Goal: Navigation & Orientation: Find specific page/section

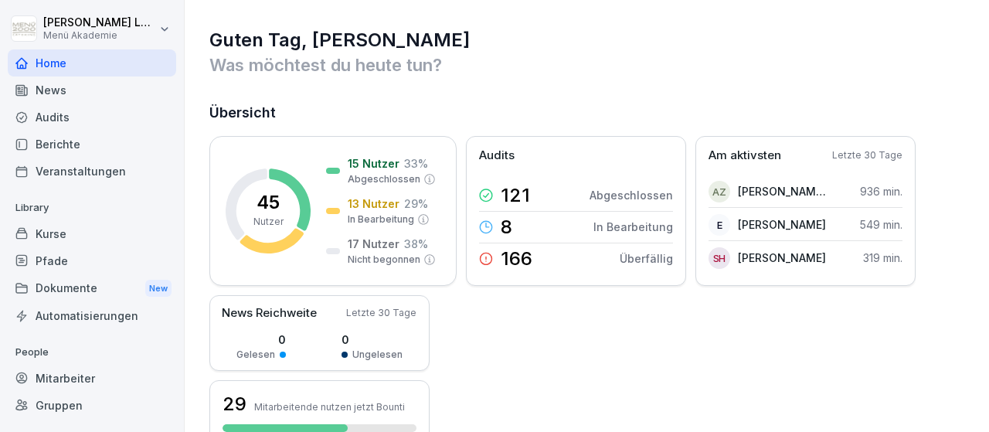
click at [74, 146] on div "Berichte" at bounding box center [92, 144] width 169 height 27
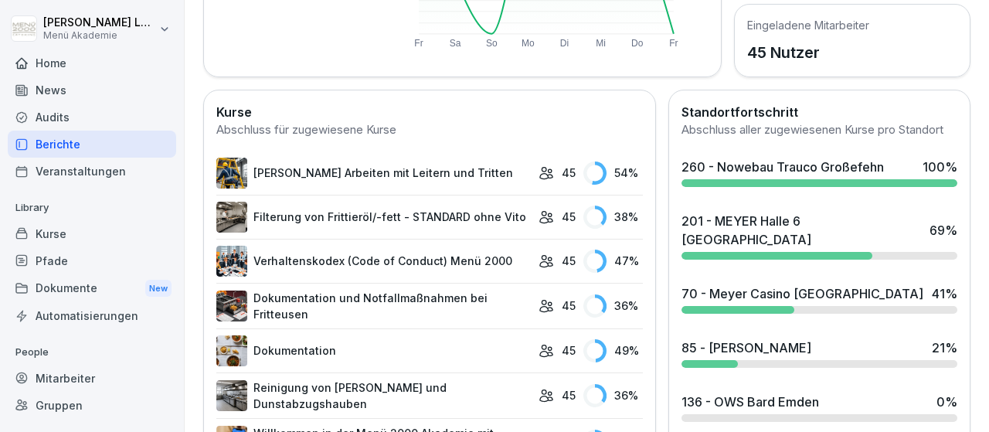
scroll to position [448, 0]
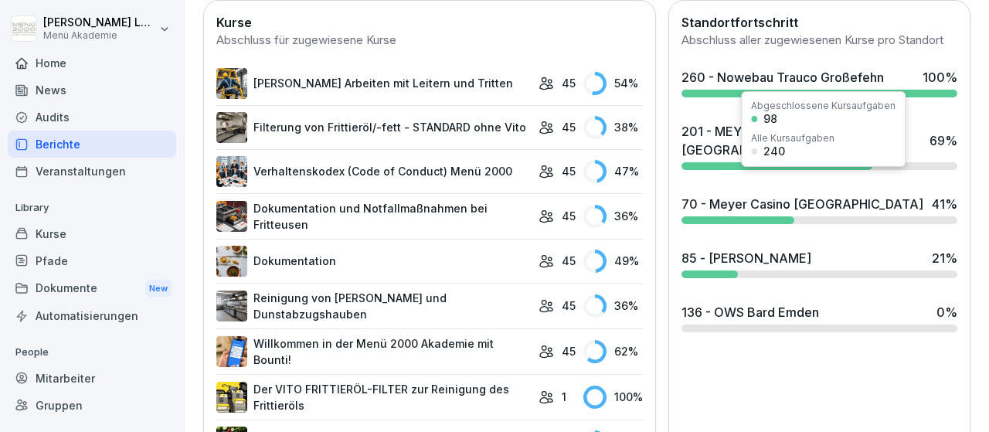
click at [757, 216] on div at bounding box center [738, 220] width 113 height 8
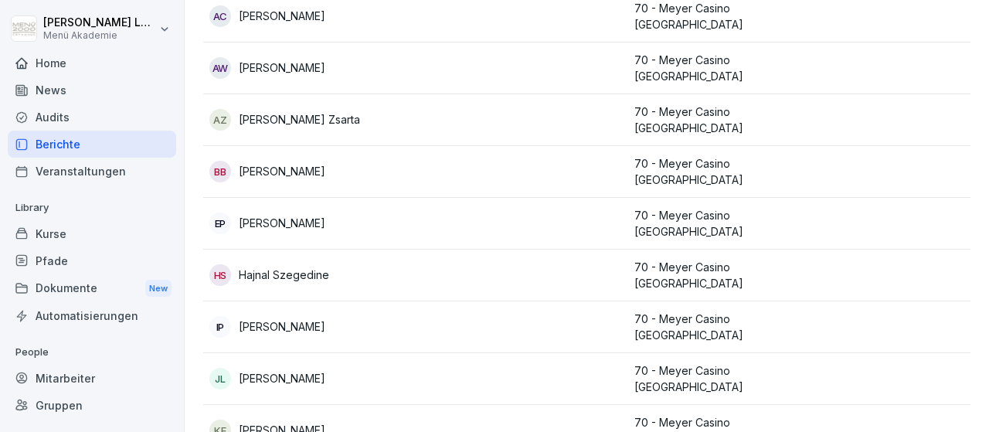
scroll to position [223, 0]
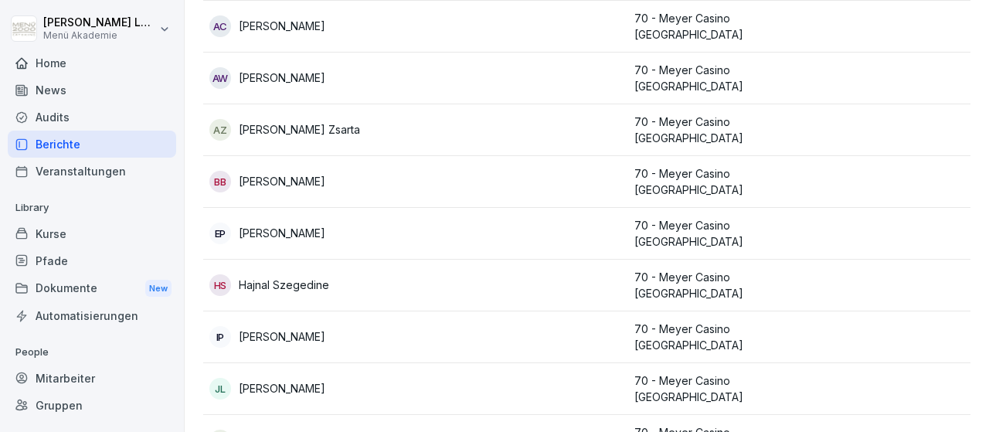
click at [59, 60] on div "Home" at bounding box center [92, 62] width 169 height 27
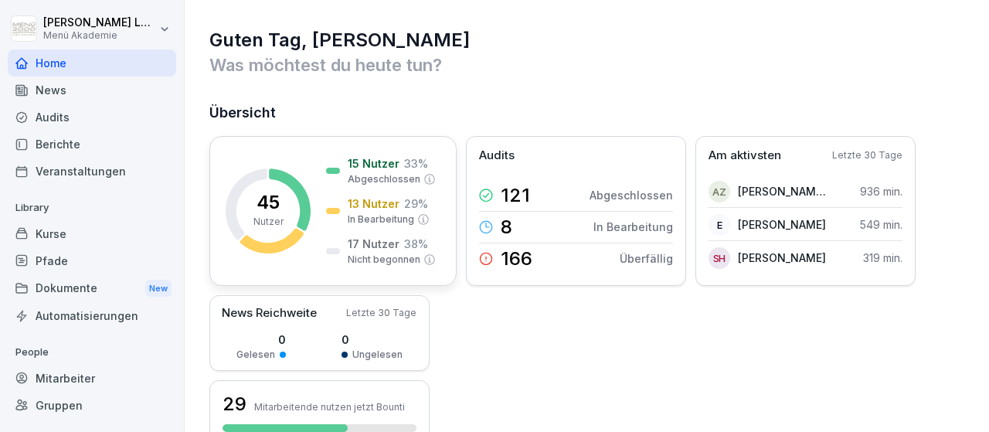
click at [266, 206] on p "45" at bounding box center [268, 202] width 23 height 19
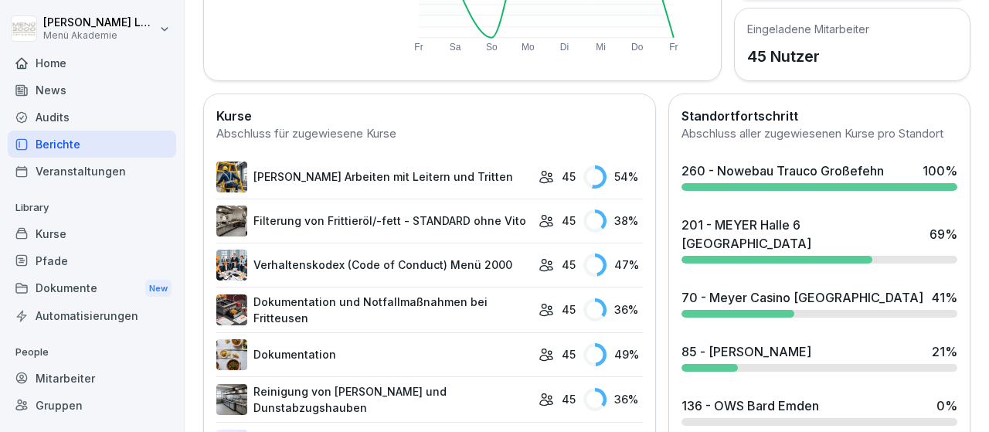
scroll to position [359, 0]
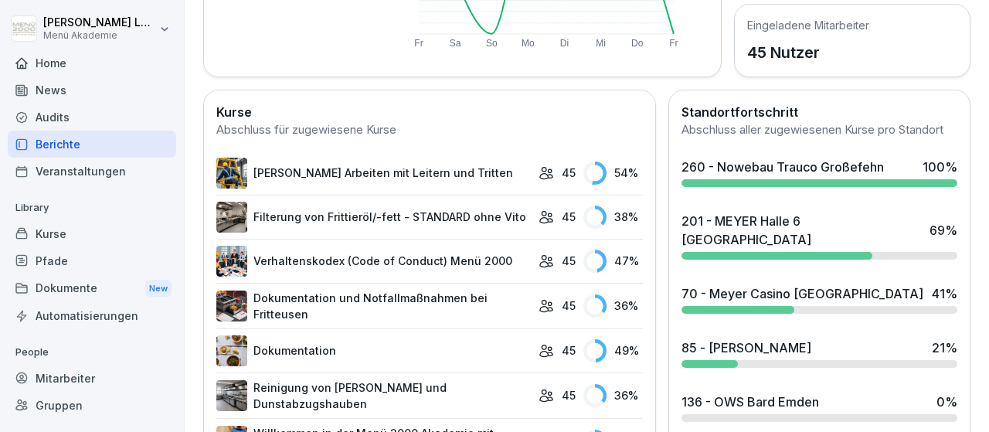
click at [799, 51] on p "45 Nutzer" at bounding box center [808, 52] width 122 height 23
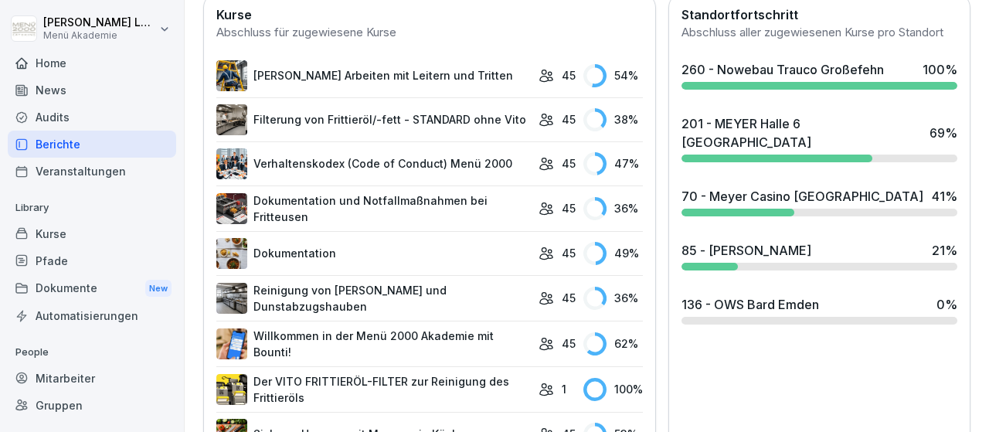
scroll to position [444, 0]
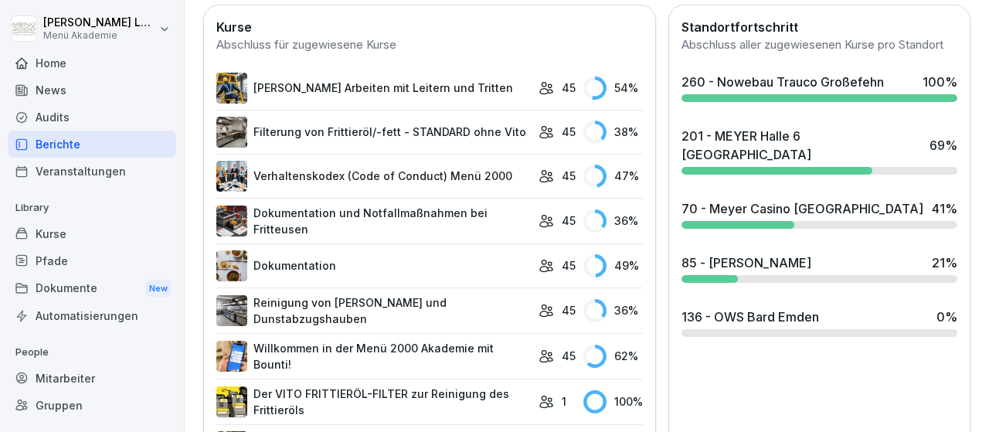
click at [83, 378] on div "Mitarbeiter" at bounding box center [92, 378] width 169 height 27
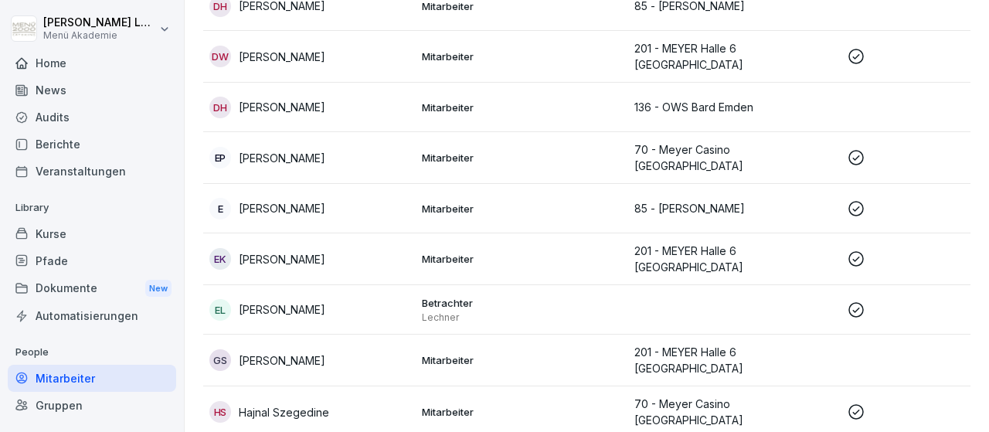
scroll to position [733, 0]
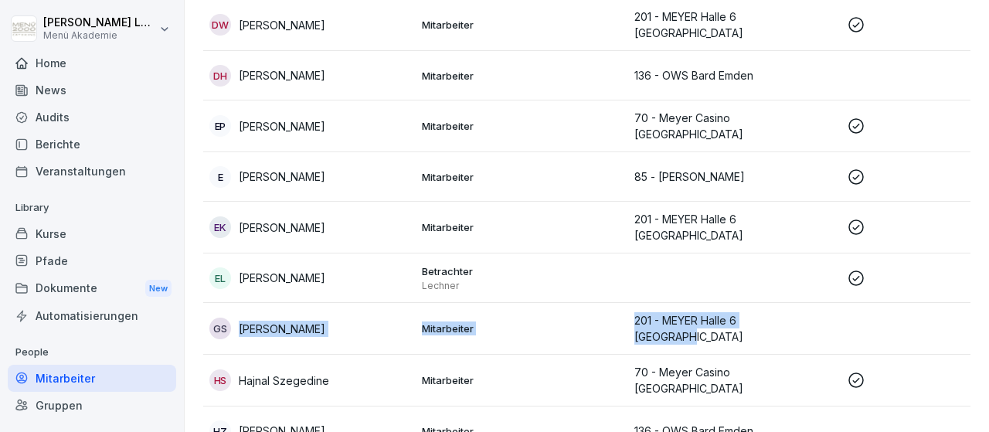
drag, startPoint x: 216, startPoint y: 290, endPoint x: 805, endPoint y: 293, distance: 588.2
click at [826, 303] on tr "GS Gerda Sinnigen Mitarbeiter 201 - MEYER Halle 6 Papenburg" at bounding box center [734, 329] width 1063 height 52
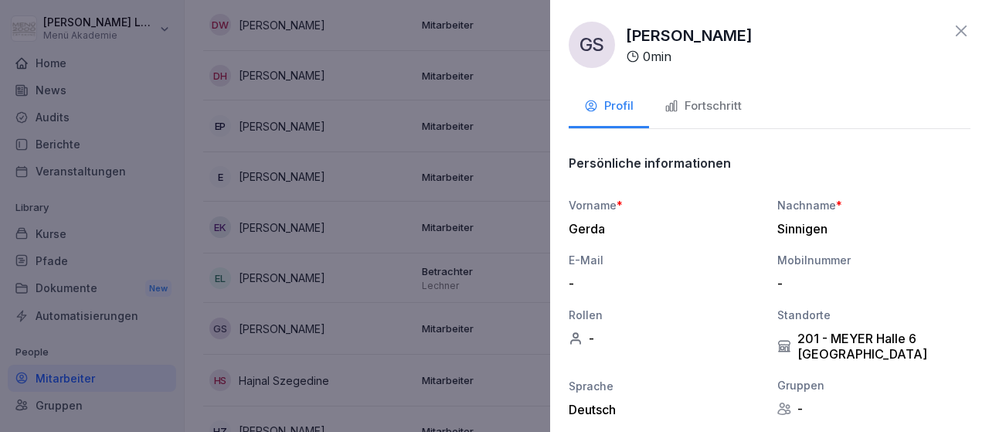
click at [894, 64] on div "GS Gerda Sinnigen 0 min" at bounding box center [770, 45] width 402 height 46
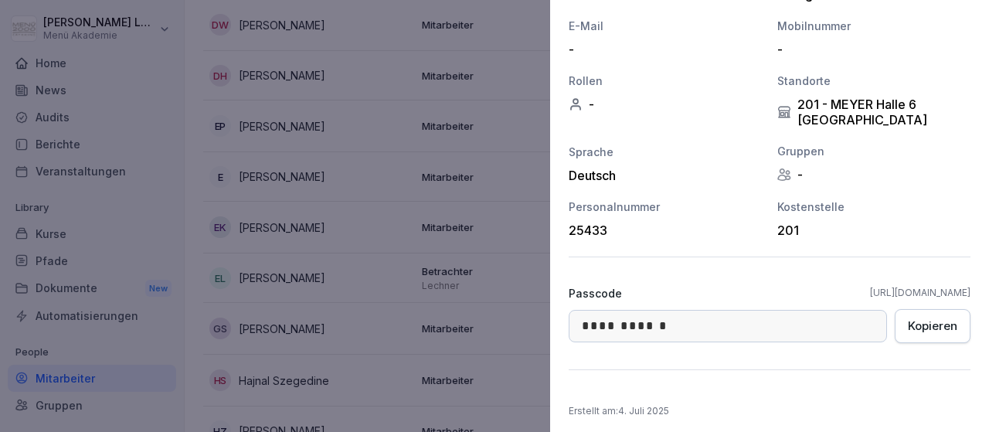
scroll to position [240, 0]
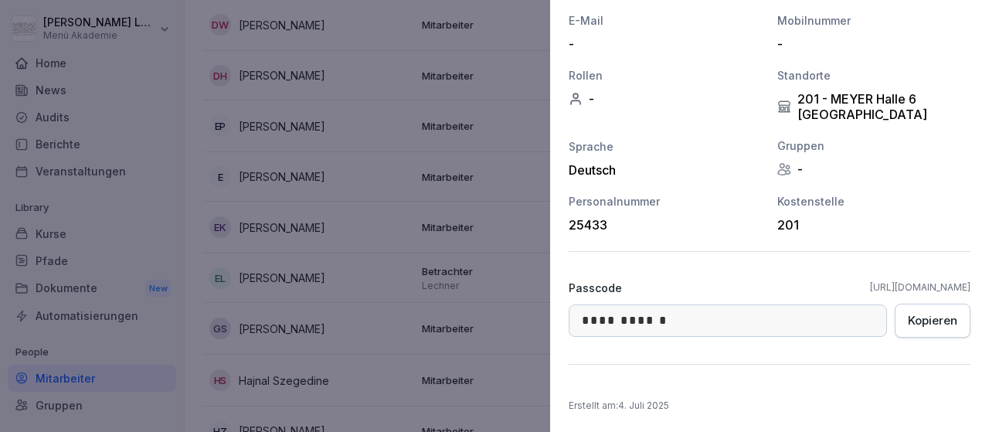
click at [508, 180] on div at bounding box center [494, 216] width 989 height 432
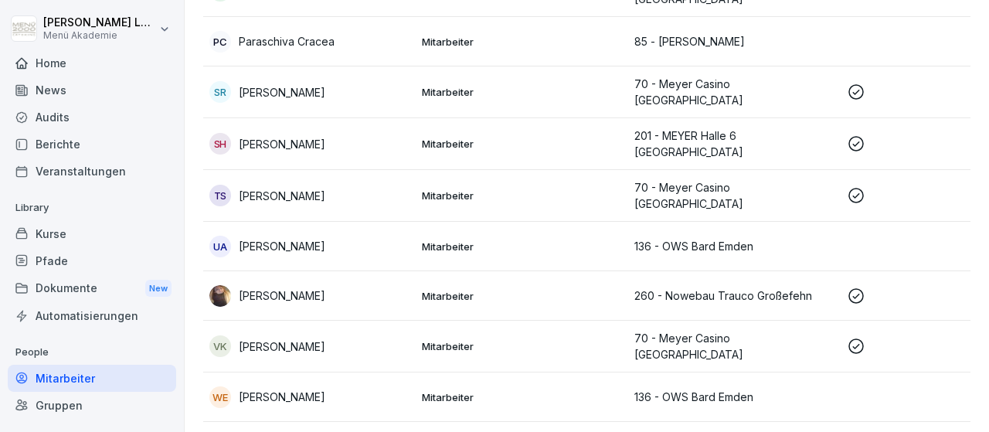
scroll to position [1974, 0]
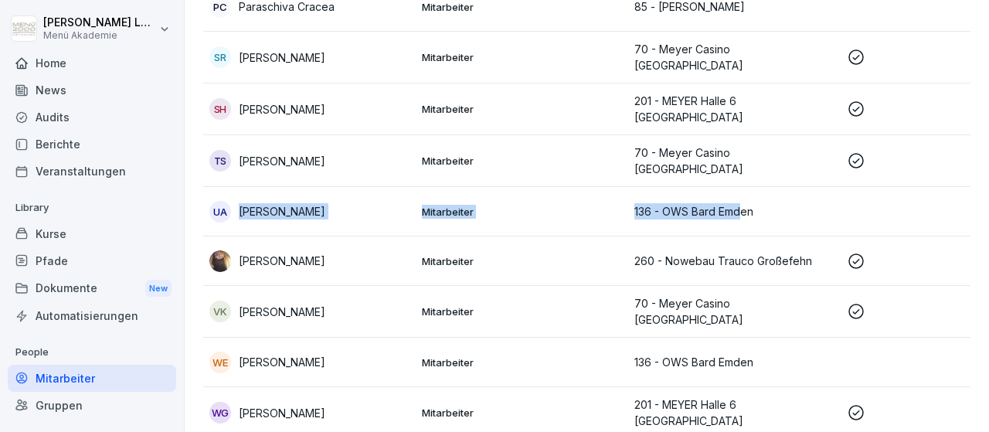
drag, startPoint x: 213, startPoint y: 138, endPoint x: 743, endPoint y: 148, distance: 529.6
click at [743, 187] on tr "UA Ute Ahrenholz Mitarbeiter 136 - OWS Bard Emden" at bounding box center [734, 211] width 1063 height 49
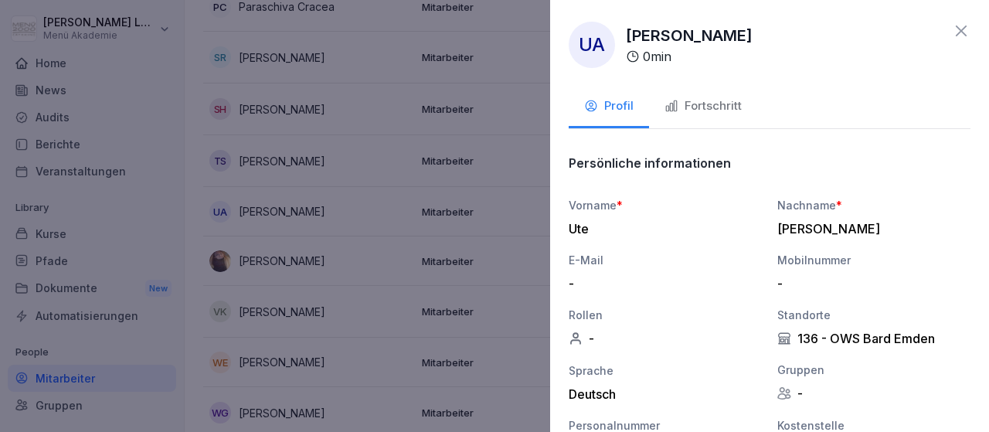
click at [724, 212] on div "Vorname *" at bounding box center [665, 205] width 193 height 16
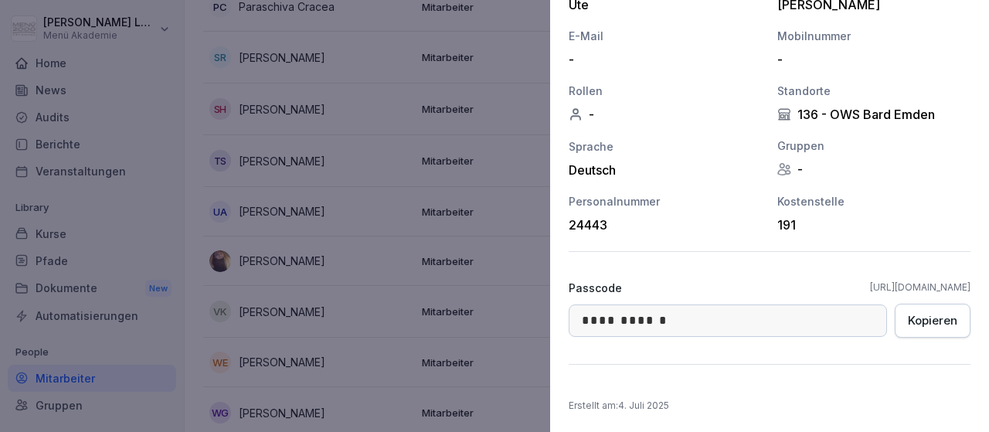
scroll to position [0, 0]
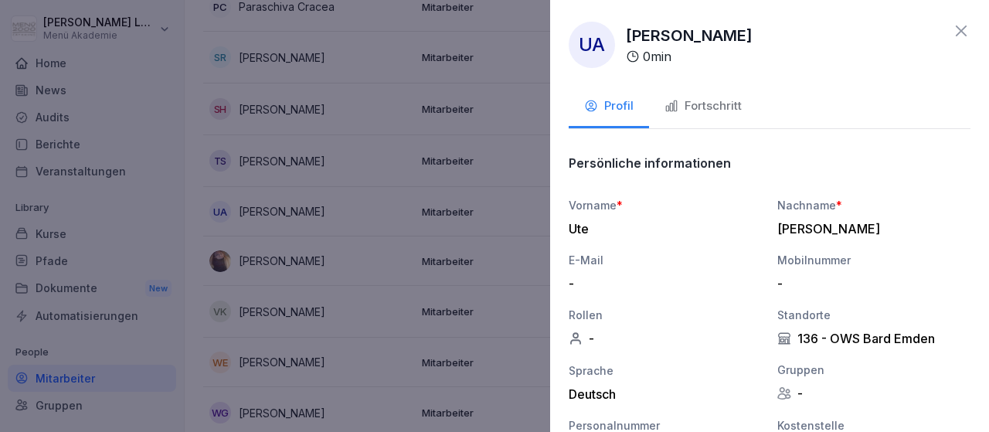
click at [962, 29] on icon at bounding box center [961, 31] width 11 height 11
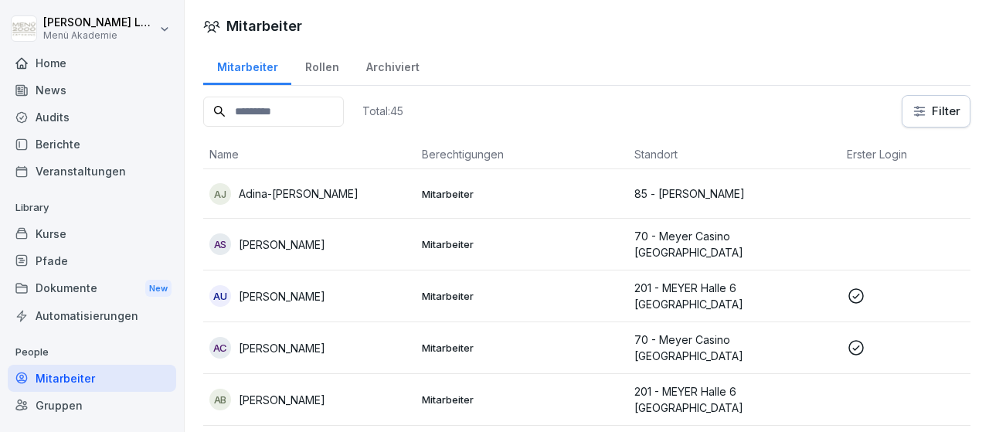
click at [75, 402] on div "Gruppen" at bounding box center [92, 405] width 169 height 27
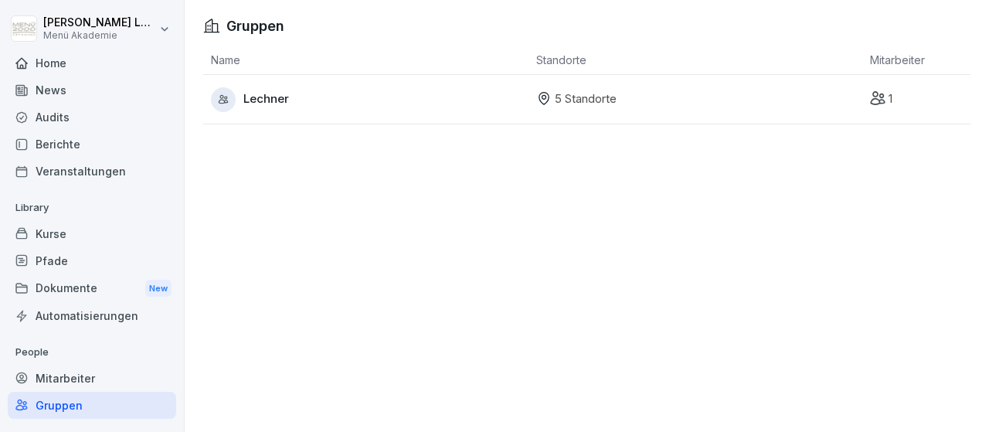
click at [887, 104] on div "1" at bounding box center [920, 99] width 100 height 18
drag, startPoint x: 598, startPoint y: 100, endPoint x: 371, endPoint y: 100, distance: 227.3
click at [591, 100] on p "5 Standorte" at bounding box center [586, 99] width 62 height 18
click at [281, 100] on span "Lechner" at bounding box center [266, 99] width 46 height 18
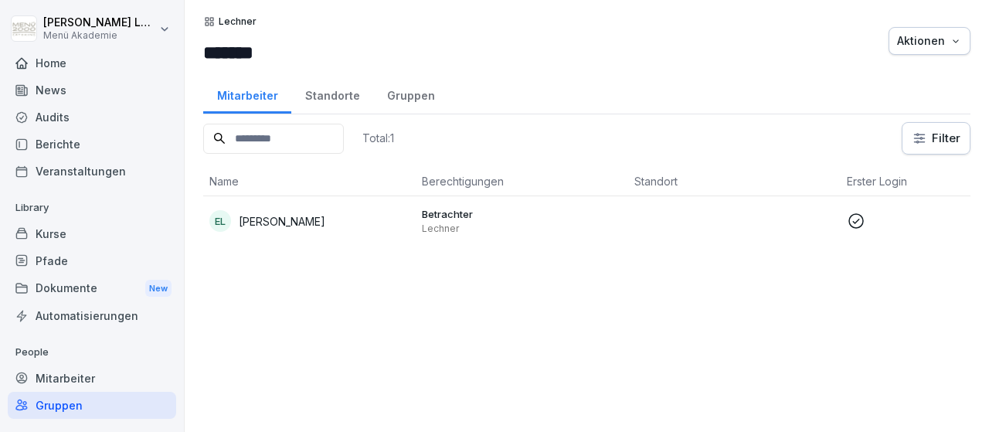
click at [338, 100] on div "Standorte" at bounding box center [332, 93] width 82 height 39
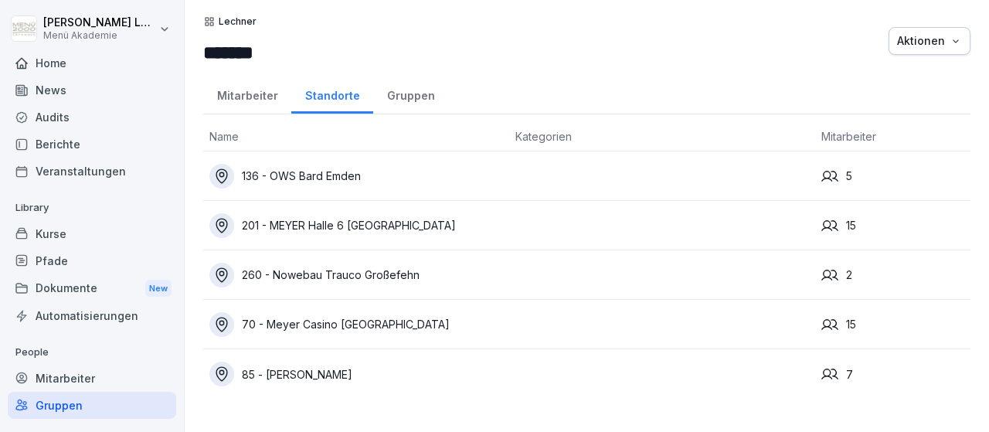
click at [832, 169] on icon at bounding box center [830, 176] width 17 height 17
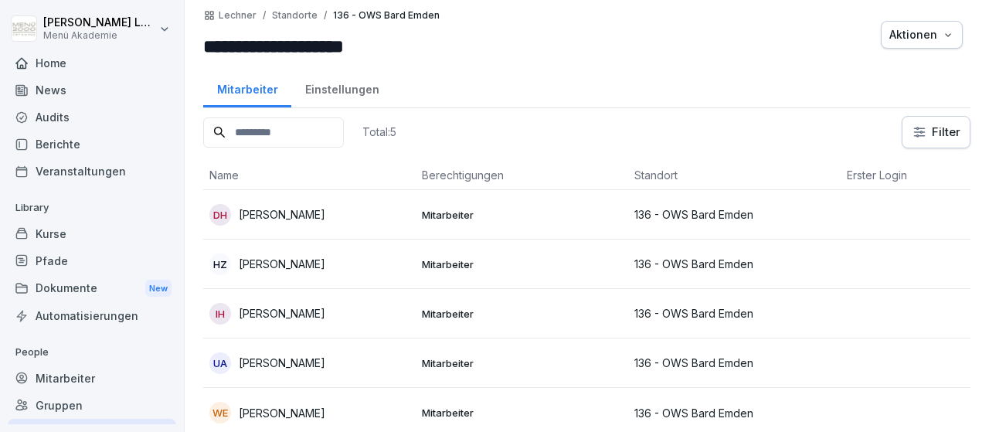
scroll to position [10, 0]
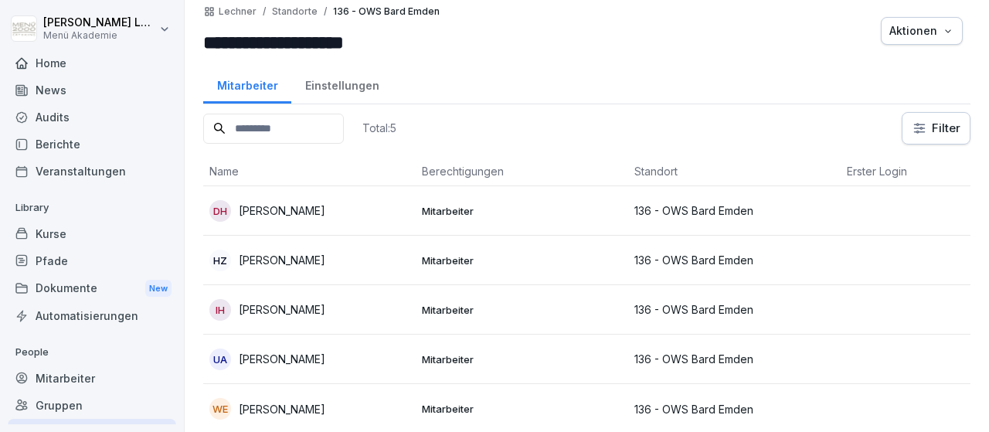
click at [73, 381] on div "Mitarbeiter" at bounding box center [92, 378] width 169 height 27
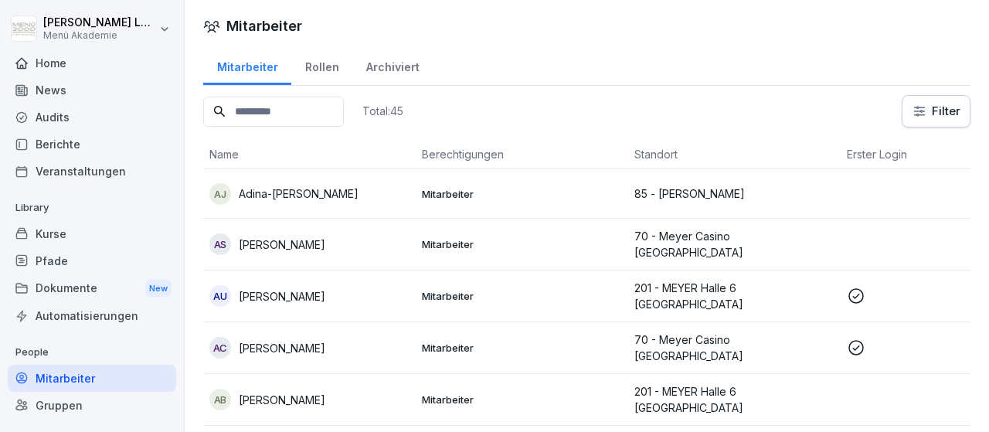
click at [854, 291] on icon at bounding box center [856, 296] width 19 height 19
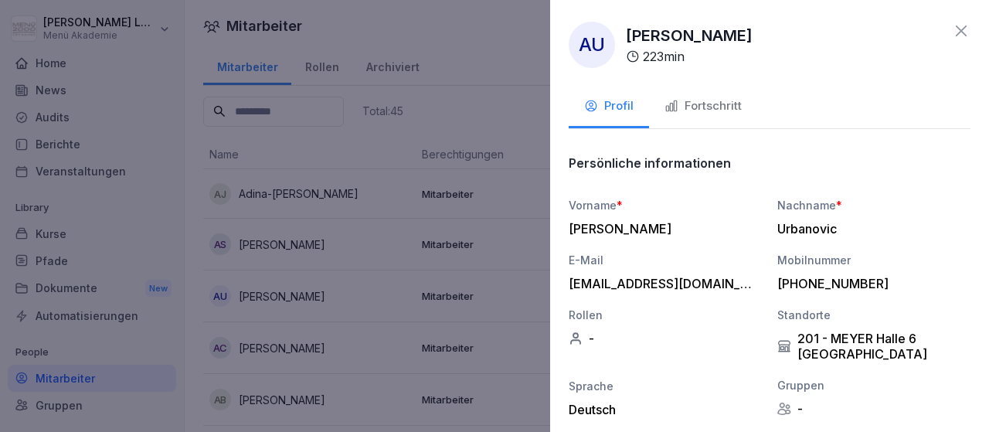
click at [706, 111] on div "Fortschritt" at bounding box center [703, 106] width 77 height 18
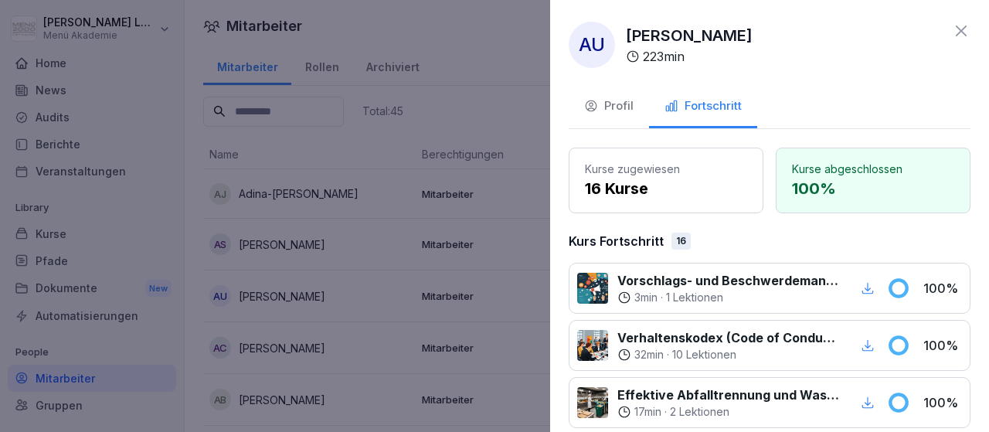
click at [618, 104] on div "Profil" at bounding box center [608, 106] width 49 height 18
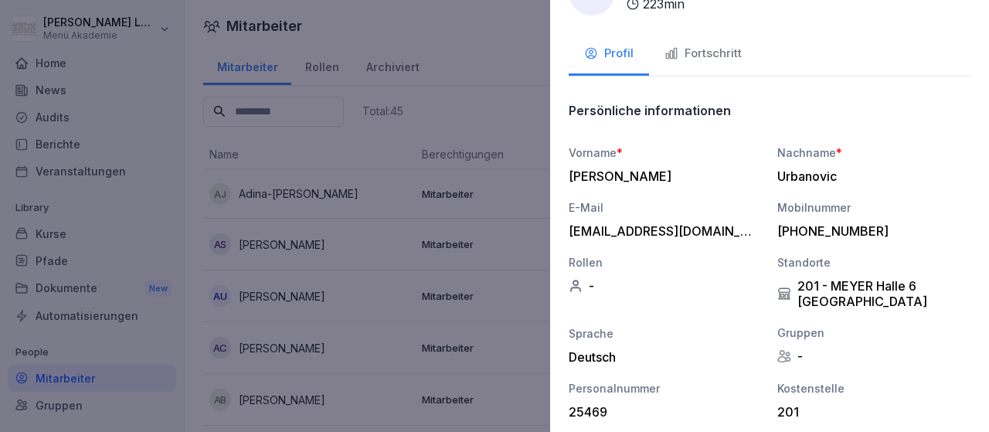
scroll to position [240, 0]
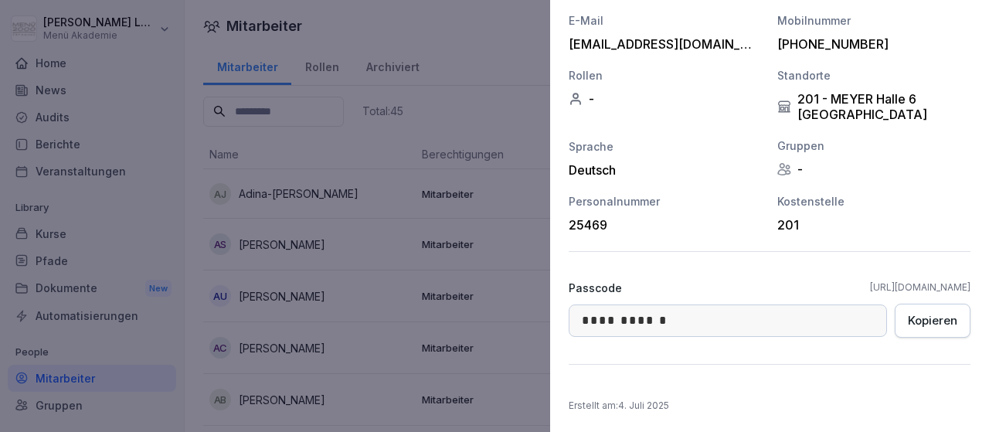
click at [525, 175] on div at bounding box center [494, 216] width 989 height 432
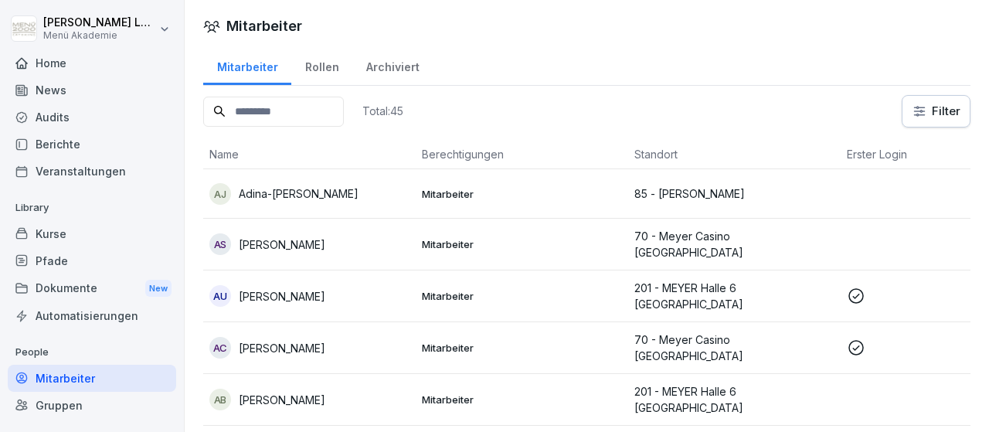
click at [857, 339] on icon at bounding box center [856, 348] width 19 height 19
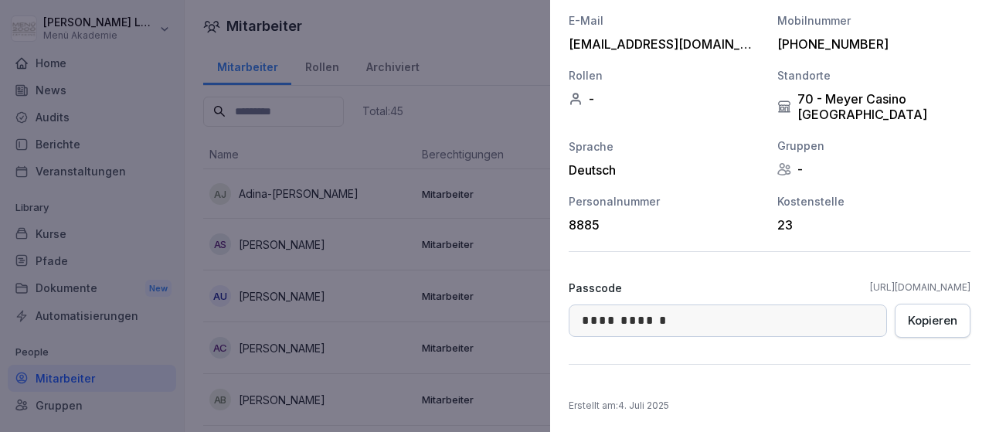
scroll to position [0, 0]
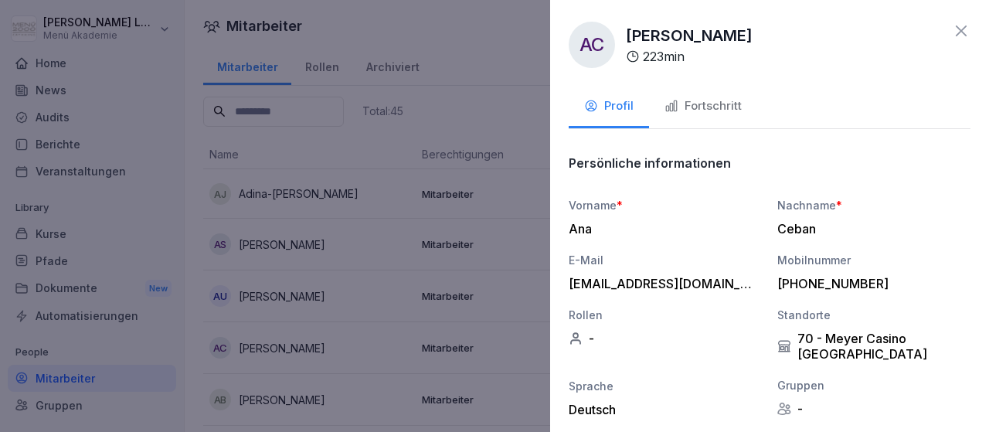
click at [514, 114] on div at bounding box center [494, 216] width 989 height 432
